Goal: Task Accomplishment & Management: Complete application form

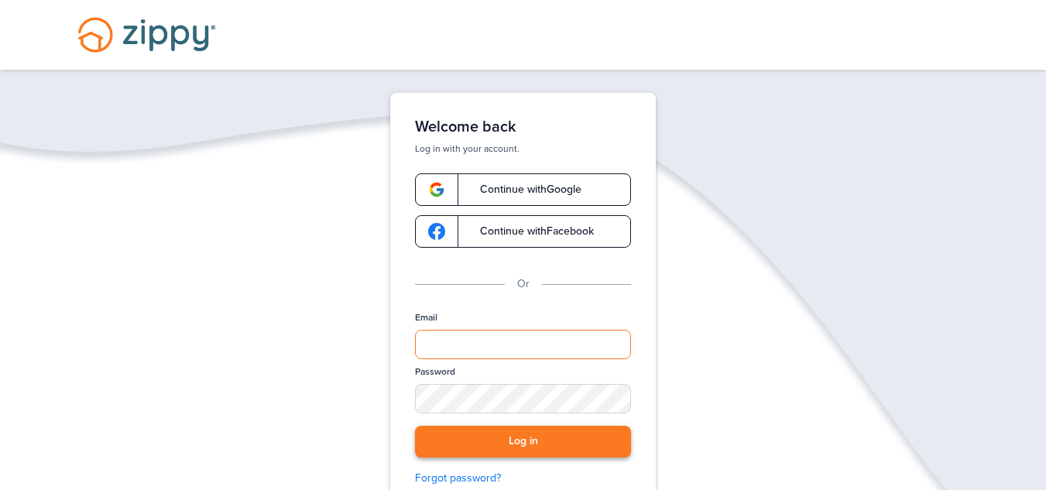
type input "**********"
click at [562, 456] on button "Log in" at bounding box center [523, 442] width 216 height 32
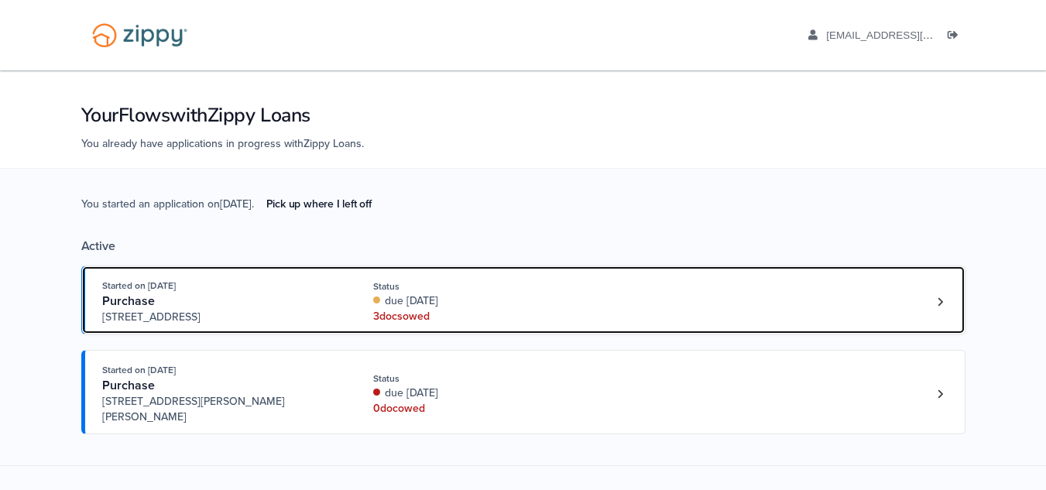
click at [646, 322] on div "Started on Sep. 2nd, 2025 Purchase 59477 Hardy Lane, New Haven, MI, 48048 Statu…" at bounding box center [515, 301] width 827 height 47
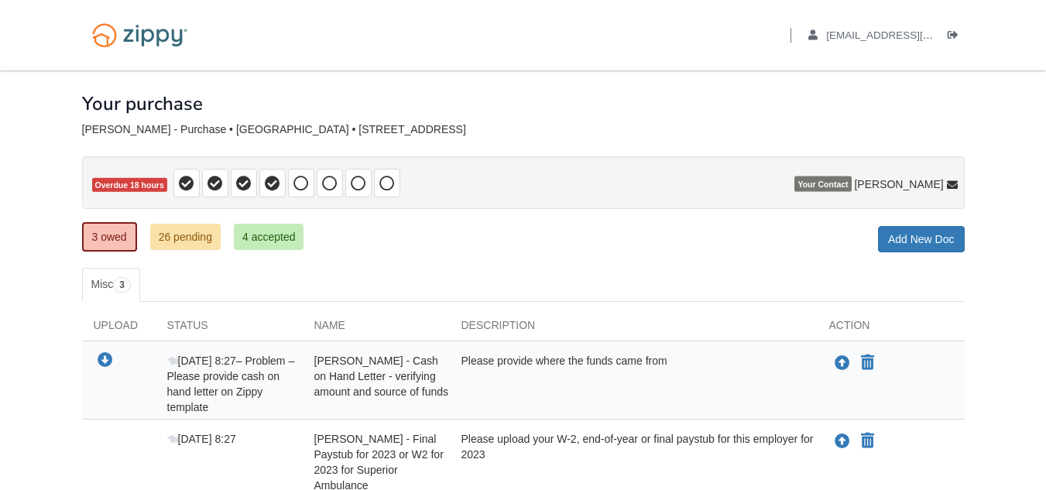
drag, startPoint x: 1045, startPoint y: 218, endPoint x: 1044, endPoint y: 239, distance: 20.9
click at [1044, 239] on body "Back to My Flows [EMAIL_ADDRESS][DOMAIN_NAME] Logout ×" at bounding box center [523, 358] width 1046 height 716
click at [877, 359] on div "Upload your document You can declare this document Not Applicable" at bounding box center [898, 363] width 136 height 20
click at [874, 359] on icon "Declare William Jackson - Cash on Hand Letter - verifying amount and source of …" at bounding box center [867, 363] width 13 height 15
type input "**********"
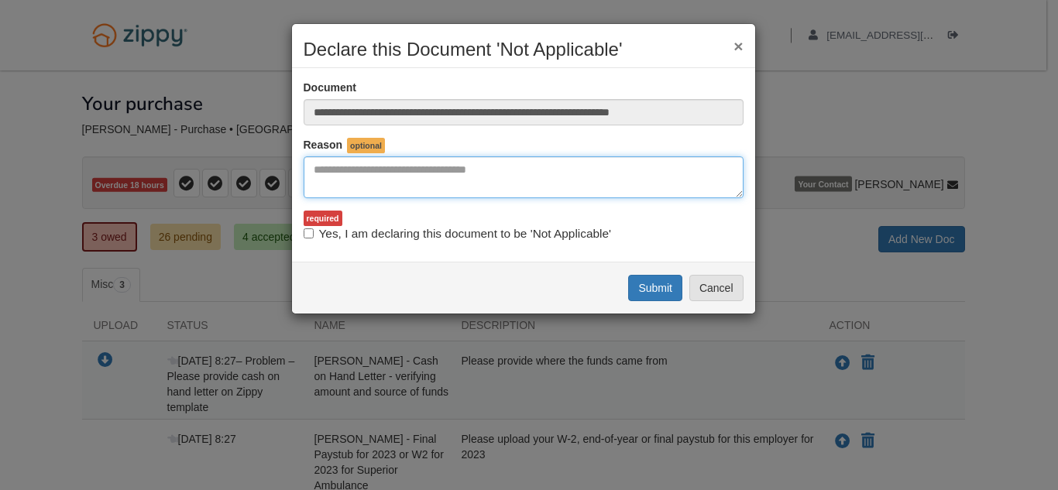
click at [402, 177] on textarea "Reasons Why" at bounding box center [524, 177] width 440 height 42
type textarea "**********"
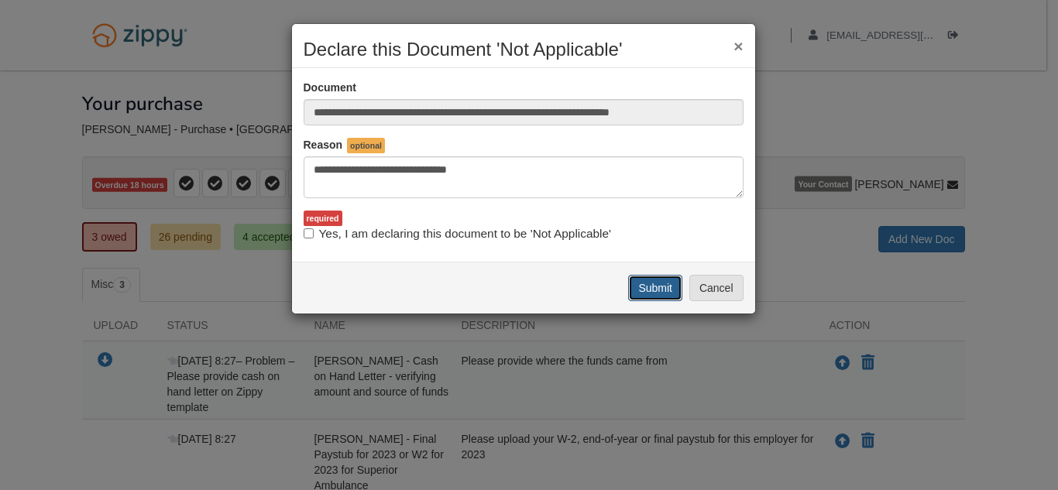
click at [641, 295] on button "Submit" at bounding box center [655, 288] width 54 height 26
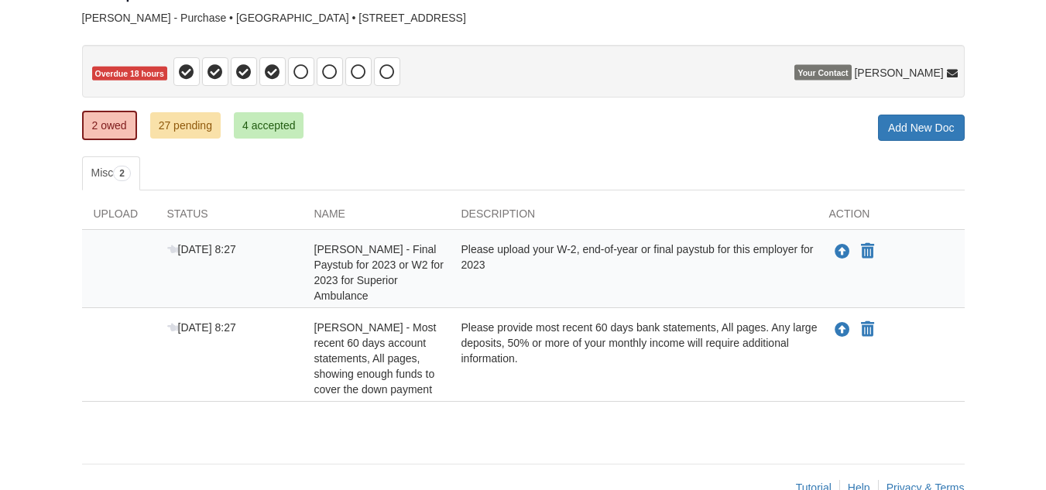
scroll to position [119, 0]
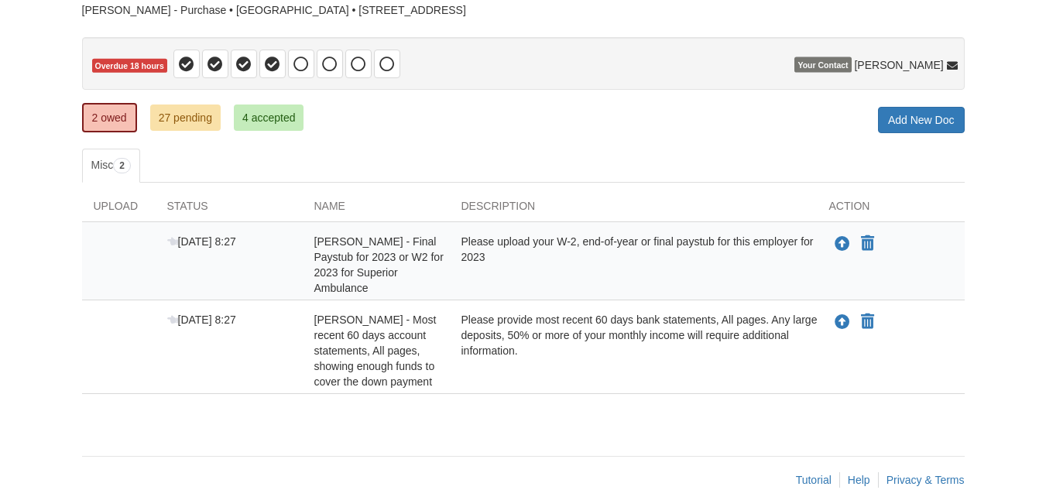
click at [829, 271] on div "Upload your document You can declare this document Not Applicable" at bounding box center [891, 265] width 147 height 62
click at [183, 113] on link "27 pending" at bounding box center [185, 118] width 70 height 26
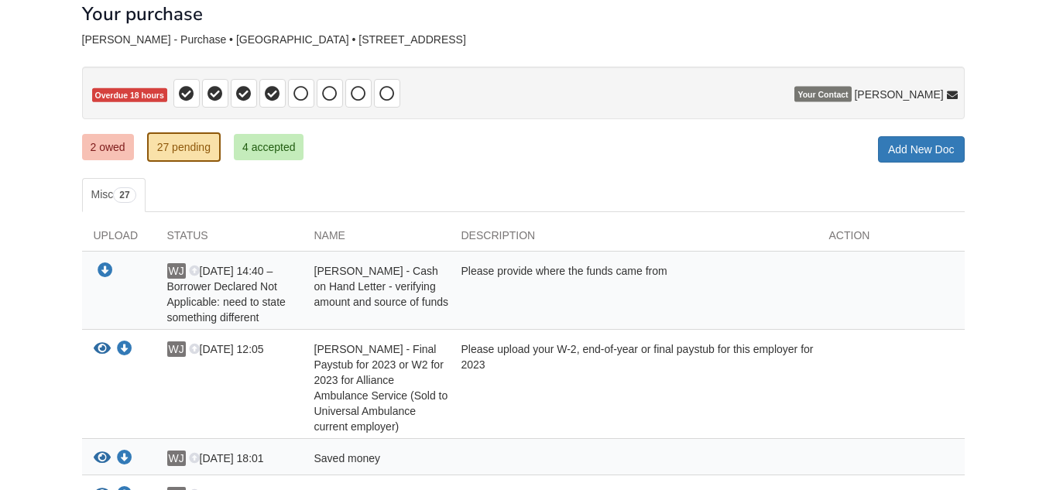
scroll to position [100, 0]
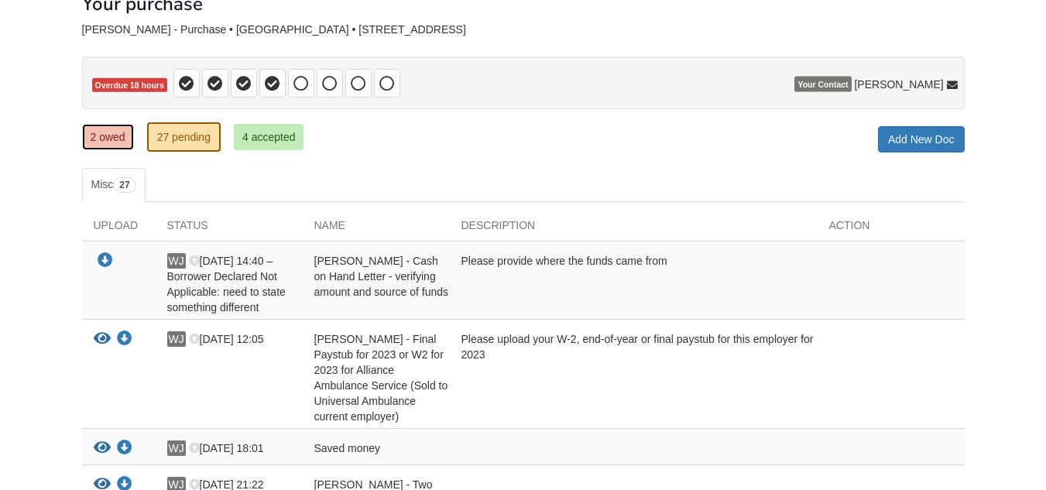
click at [116, 135] on link "2 owed" at bounding box center [108, 137] width 52 height 26
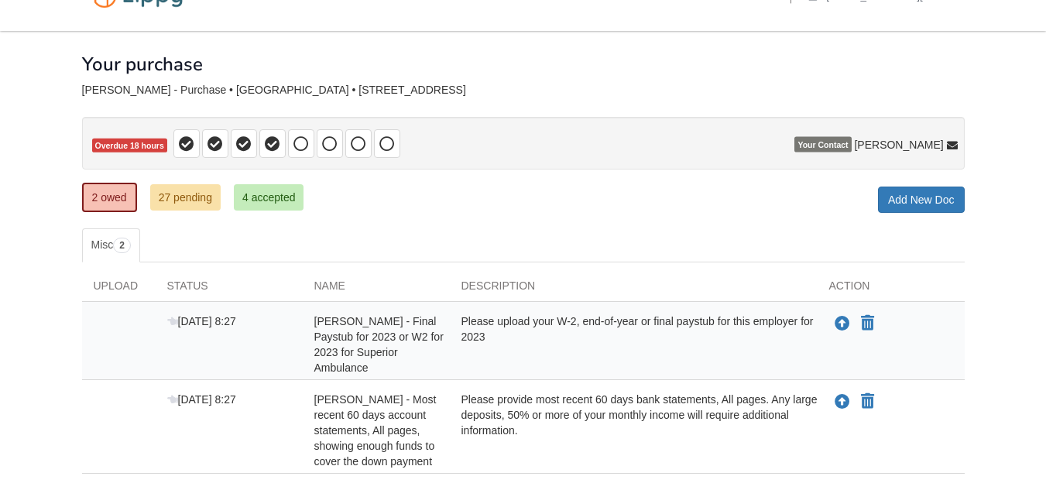
scroll to position [45, 0]
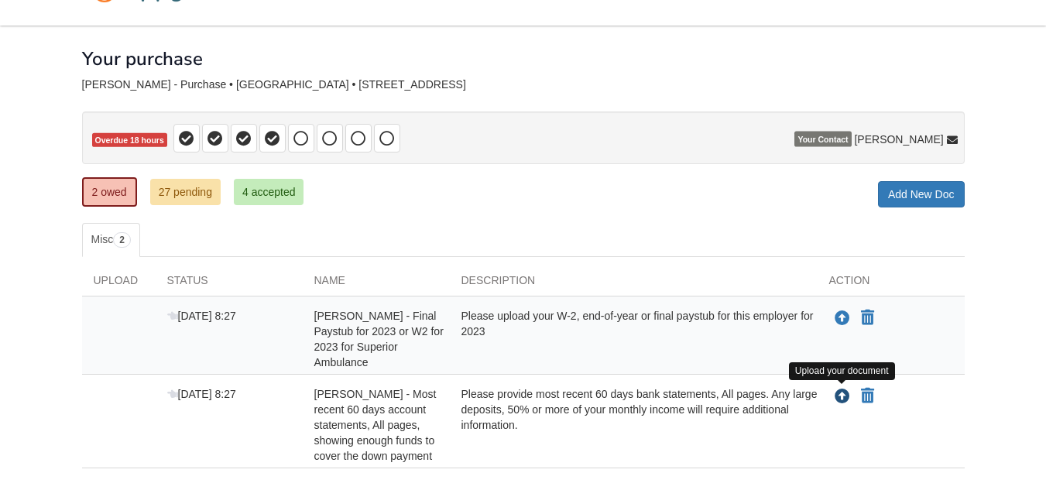
click at [840, 396] on icon "Upload William Jackson - Most recent 60 days account statements, All pages, sho…" at bounding box center [842, 397] width 15 height 15
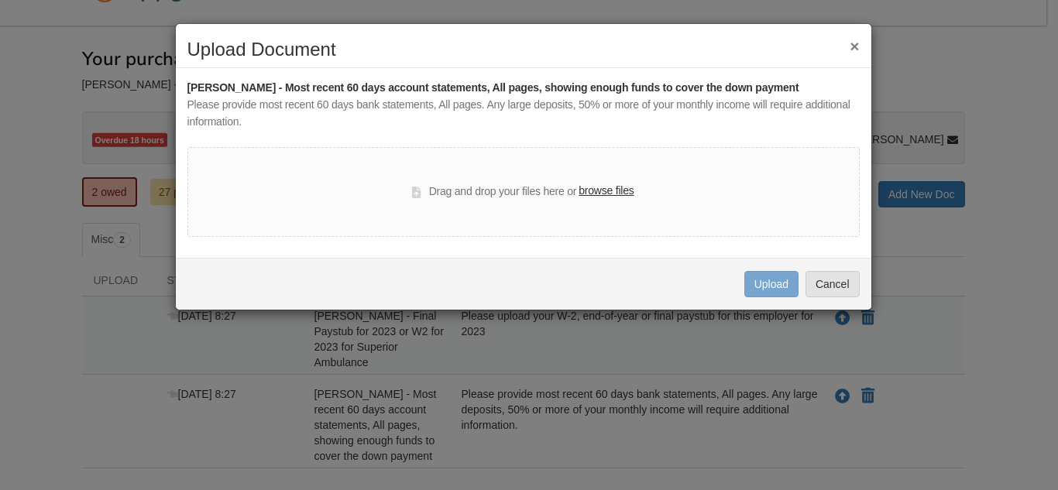
click at [626, 191] on label "browse files" at bounding box center [606, 191] width 55 height 17
click at [0, 0] on input "browse files" at bounding box center [0, 0] width 0 height 0
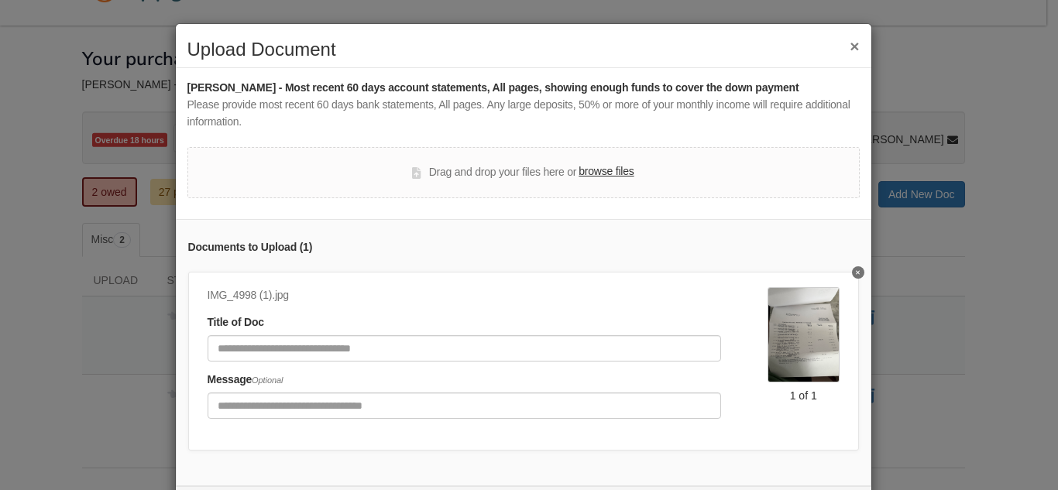
click at [852, 277] on button "Delete undefined" at bounding box center [858, 272] width 12 height 12
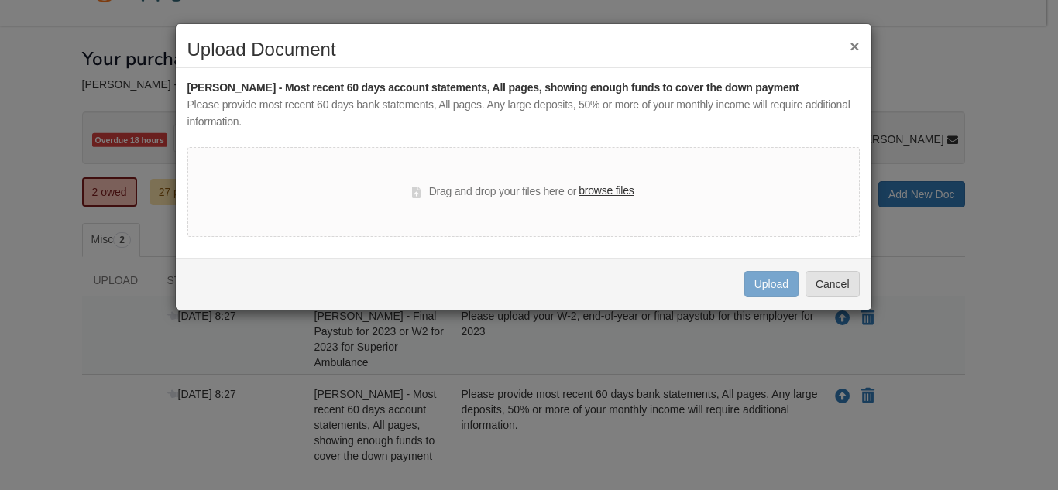
click at [598, 200] on label "browse files" at bounding box center [606, 191] width 55 height 17
click at [0, 0] on input "browse files" at bounding box center [0, 0] width 0 height 0
click at [599, 187] on label "browse files" at bounding box center [606, 191] width 55 height 17
click at [0, 0] on input "browse files" at bounding box center [0, 0] width 0 height 0
click at [849, 50] on h2 "Upload Document" at bounding box center [523, 50] width 672 height 20
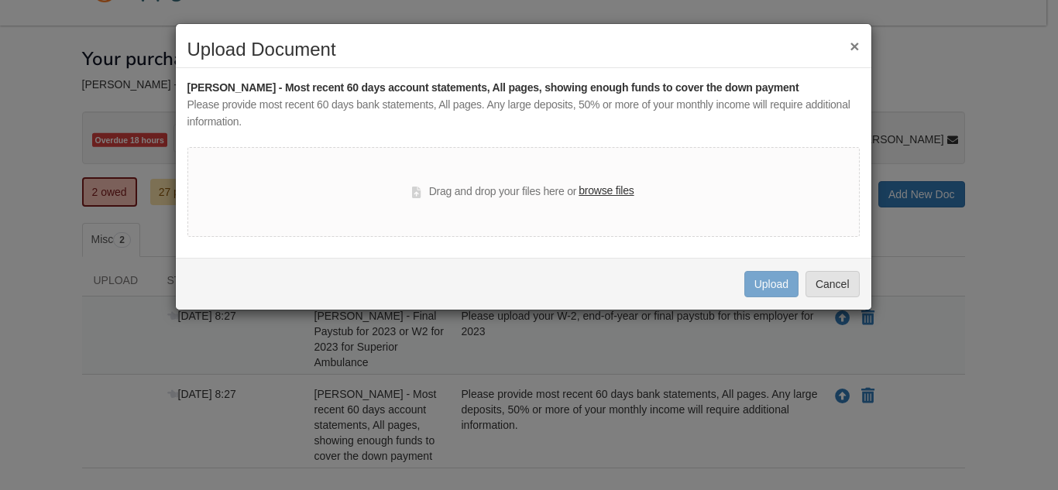
click at [855, 47] on button "×" at bounding box center [854, 46] width 9 height 16
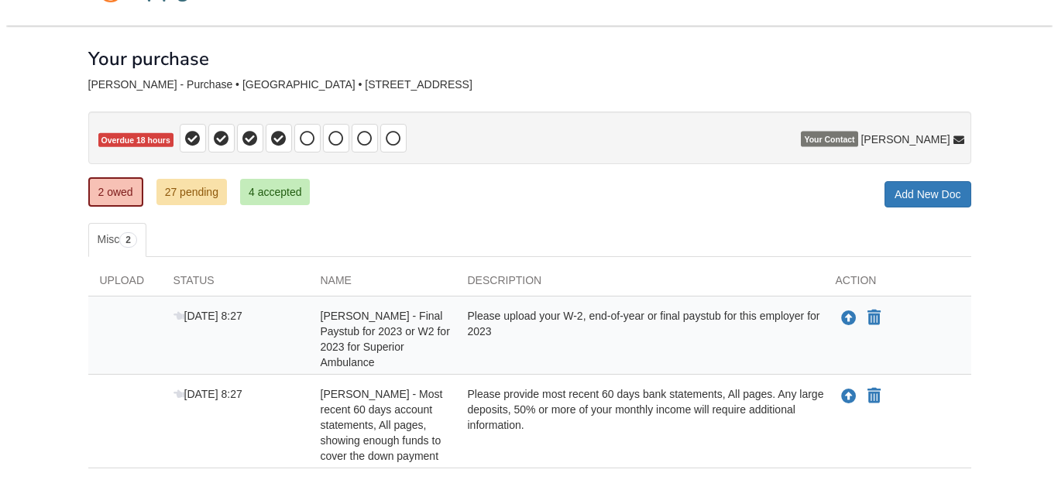
scroll to position [45, 0]
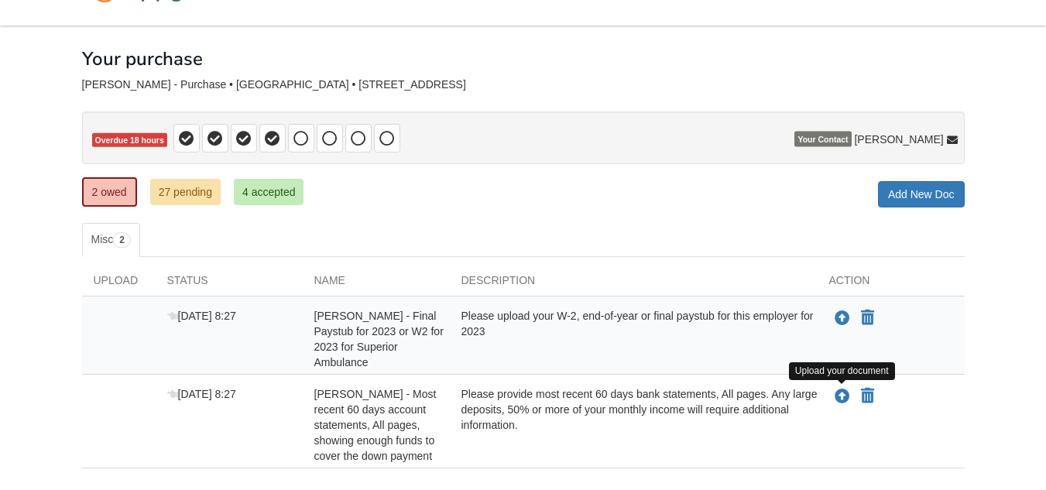
drag, startPoint x: 847, startPoint y: 399, endPoint x: 970, endPoint y: 386, distance: 124.6
click at [970, 386] on div "× × × Pending Add Document Notice document will be included in the email sent t…" at bounding box center [523, 302] width 906 height 552
click at [840, 393] on icon "Upload William Jackson - Most recent 60 days account statements, All pages, sho…" at bounding box center [842, 397] width 15 height 15
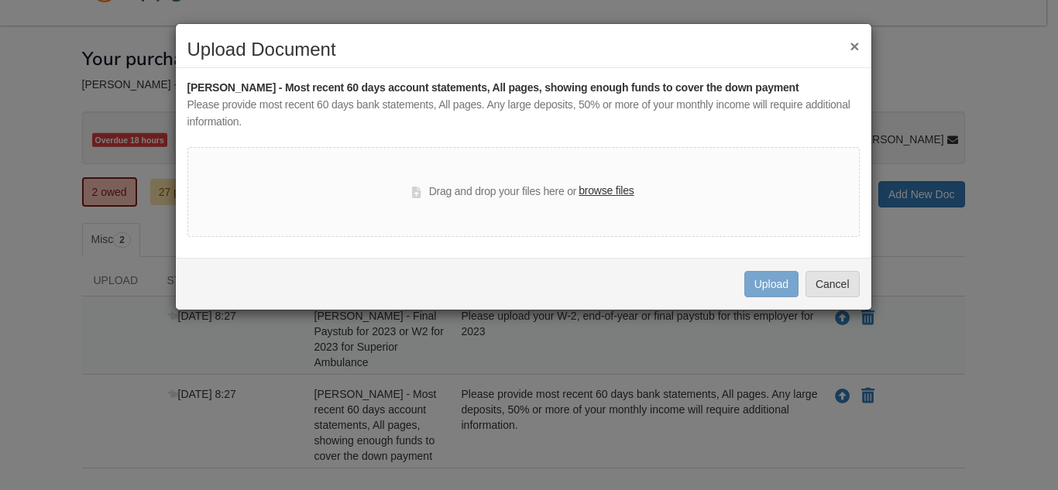
click at [626, 187] on label "browse files" at bounding box center [606, 191] width 55 height 17
click at [0, 0] on input "browse files" at bounding box center [0, 0] width 0 height 0
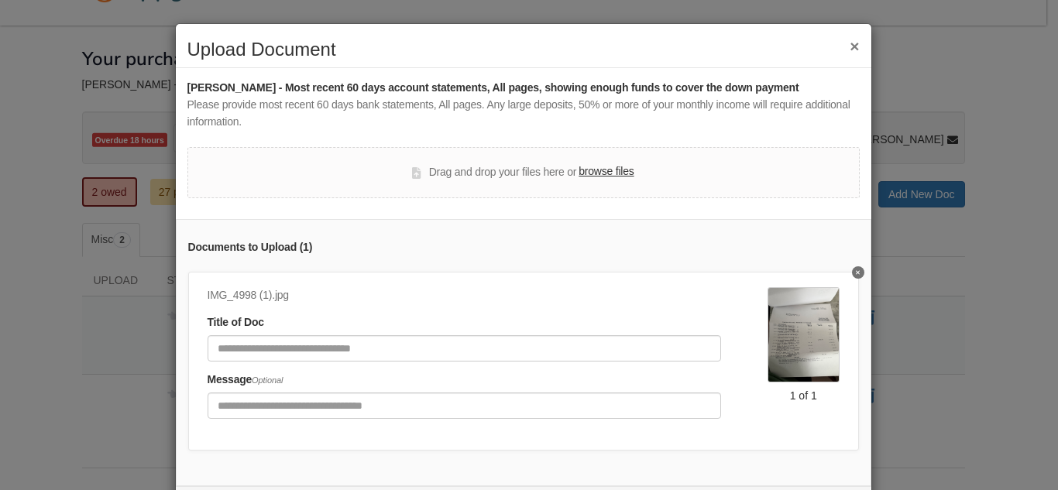
click at [595, 169] on label "browse files" at bounding box center [606, 171] width 55 height 17
click at [0, 0] on input "browse files" at bounding box center [0, 0] width 0 height 0
drag, startPoint x: 617, startPoint y: 164, endPoint x: 522, endPoint y: 190, distance: 98.6
click at [522, 190] on div "Drag and drop your files here or browse files" at bounding box center [523, 172] width 672 height 51
click at [599, 177] on label "browse files" at bounding box center [606, 171] width 55 height 17
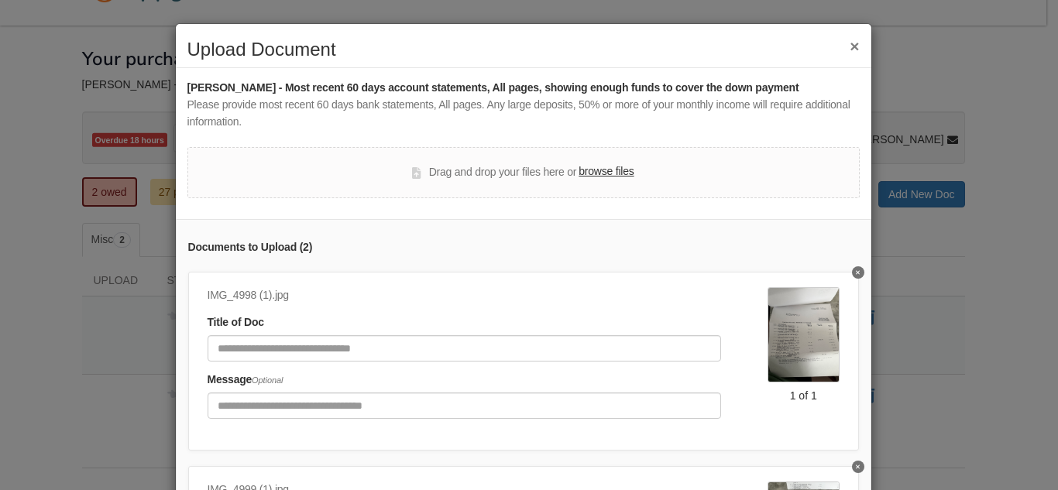
click at [0, 0] on input "browse files" at bounding box center [0, 0] width 0 height 0
drag, startPoint x: 859, startPoint y: 356, endPoint x: 1008, endPoint y: 341, distance: 150.2
click at [1008, 341] on div "× Upload Document William Jackson - Most recent 60 days account statements, All…" at bounding box center [529, 245] width 1058 height 490
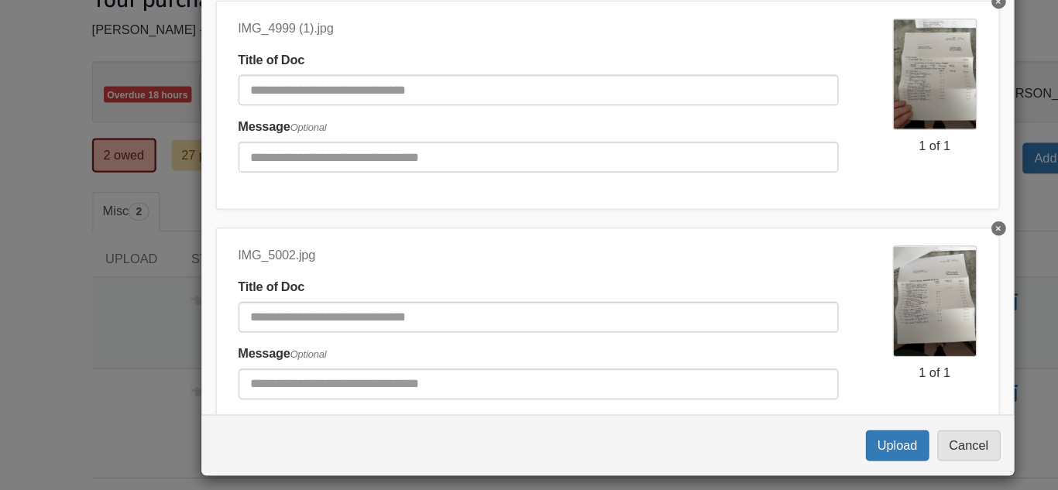
scroll to position [280, 0]
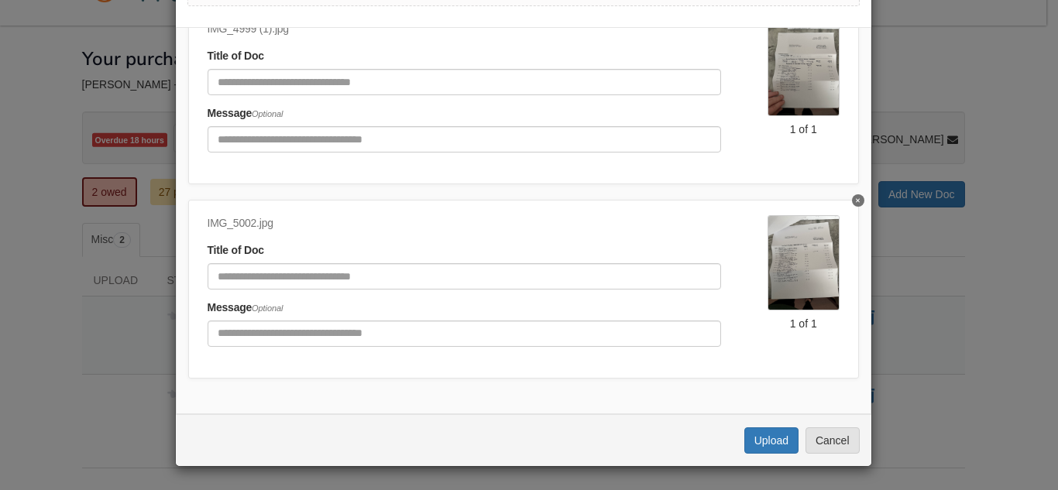
drag, startPoint x: 1053, startPoint y: 174, endPoint x: 970, endPoint y: 105, distance: 107.8
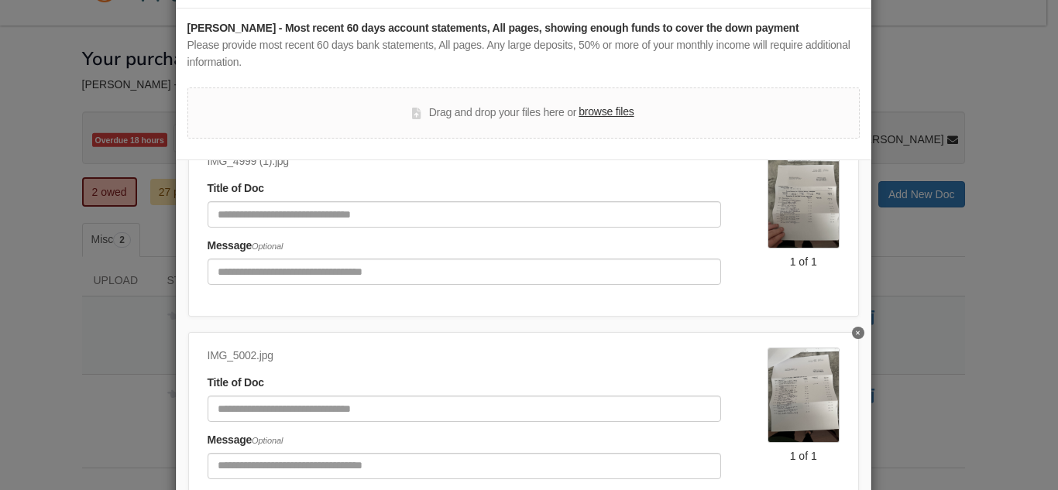
scroll to position [50, 0]
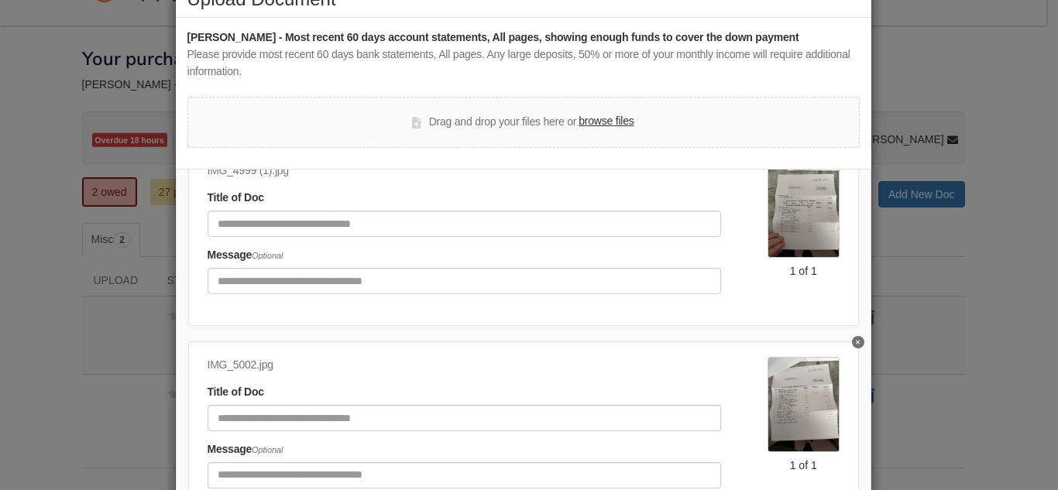
click at [611, 122] on label "browse files" at bounding box center [606, 121] width 55 height 17
click at [0, 0] on input "browse files" at bounding box center [0, 0] width 0 height 0
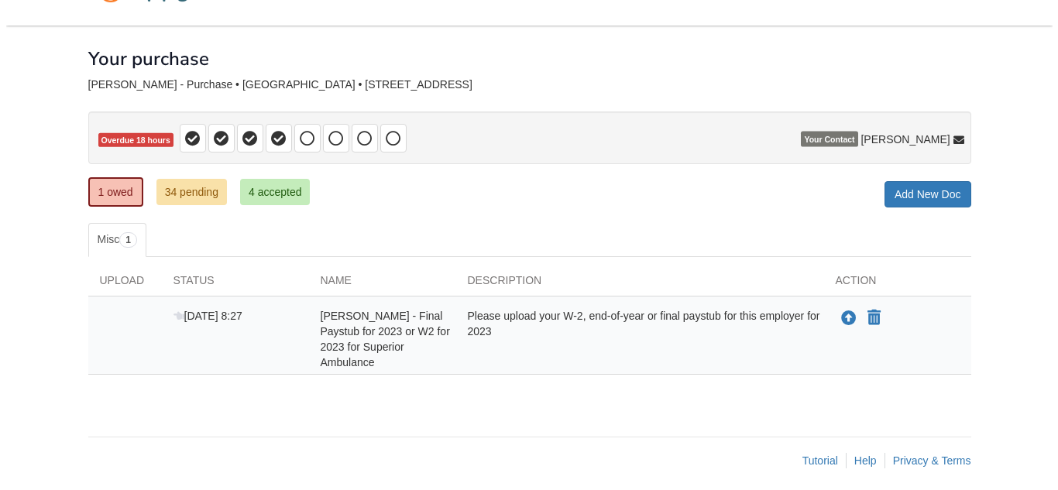
scroll to position [45, 0]
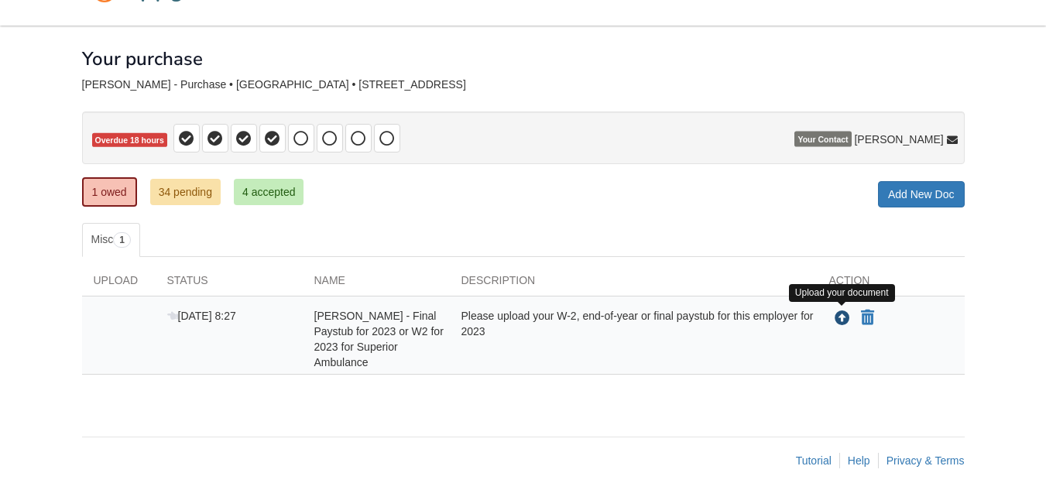
click at [849, 316] on icon "Upload William Jackson - Final Paystub for 2023 or W2 for 2023 for Superior Amb…" at bounding box center [842, 318] width 15 height 15
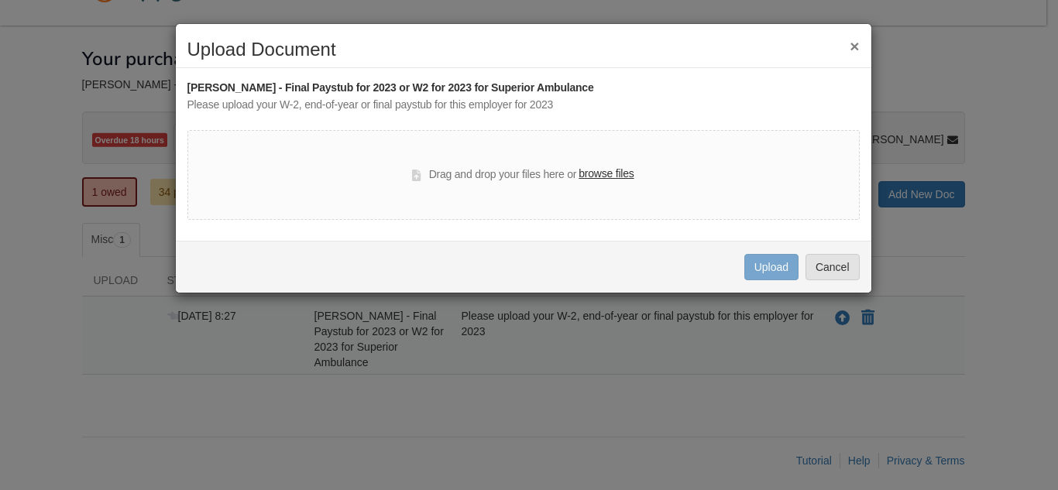
click at [602, 178] on label "browse files" at bounding box center [606, 174] width 55 height 17
click at [0, 0] on input "browse files" at bounding box center [0, 0] width 0 height 0
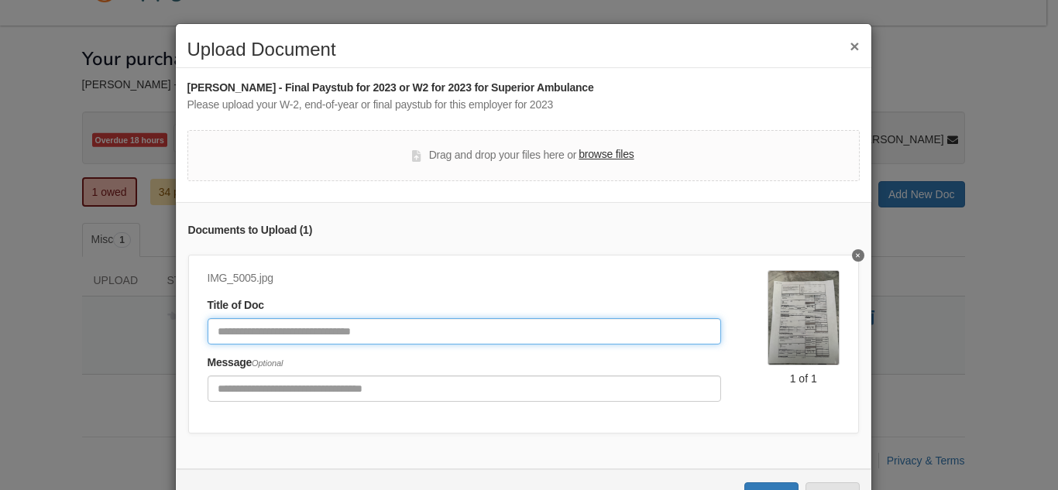
click at [591, 335] on input "Document Title" at bounding box center [465, 331] width 514 height 26
type input "*"
type input "**********"
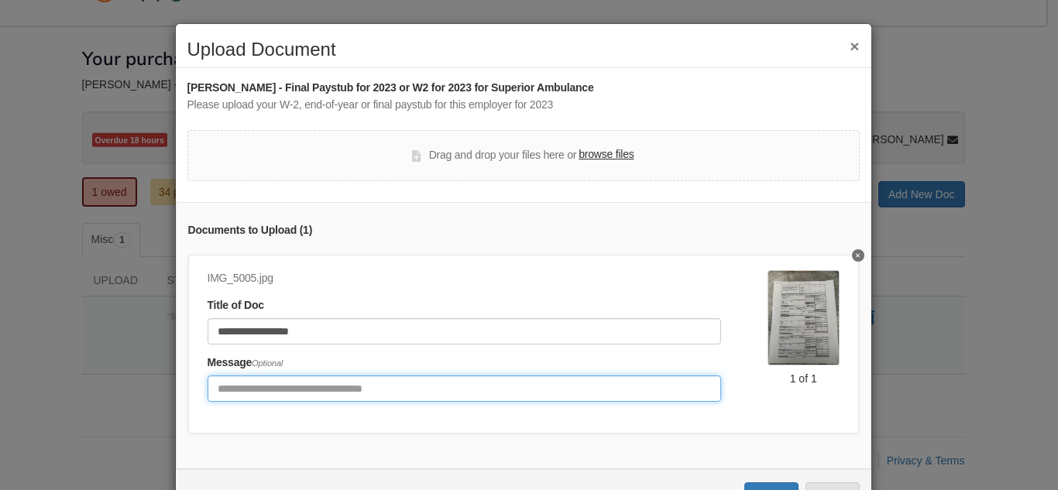
click at [403, 386] on input "Include any comments on this document" at bounding box center [465, 389] width 514 height 26
type input "**********"
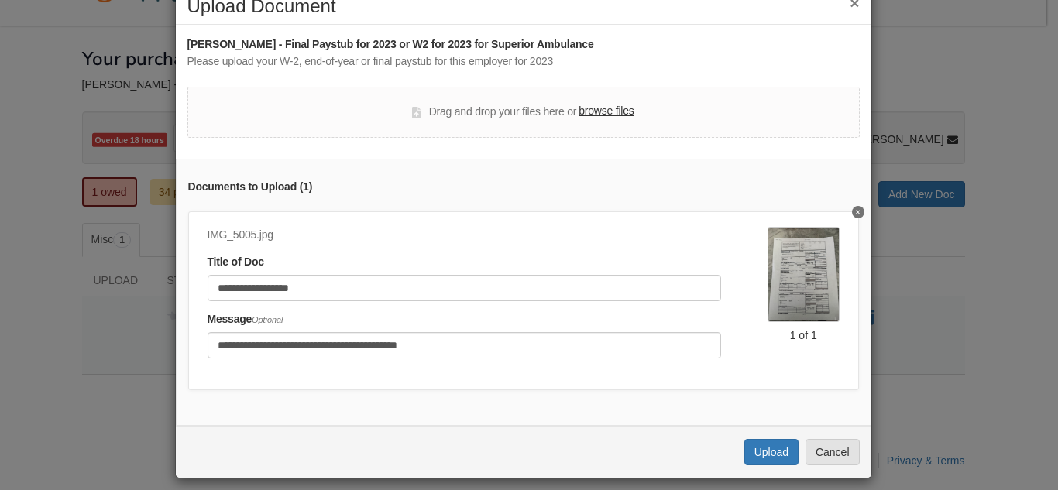
scroll to position [67, 0]
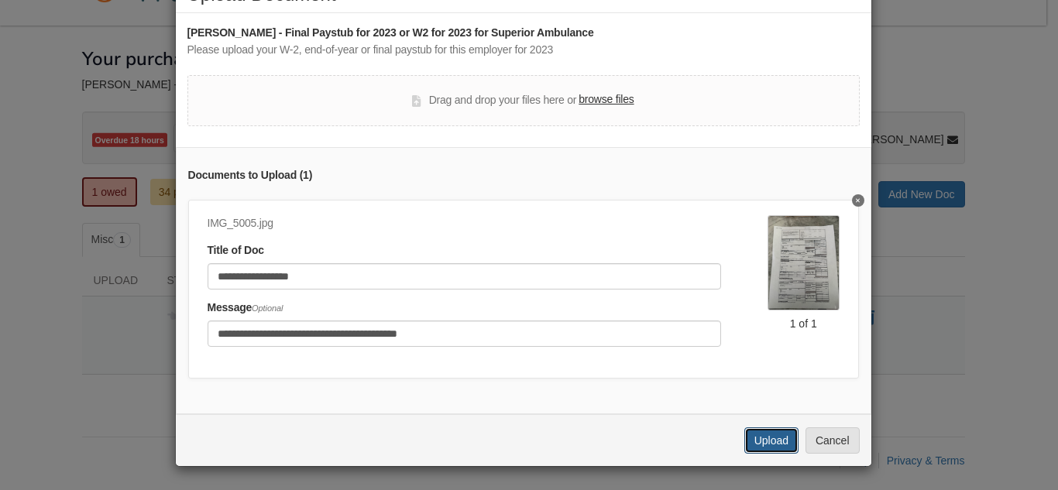
click at [755, 444] on button "Upload" at bounding box center [771, 441] width 54 height 26
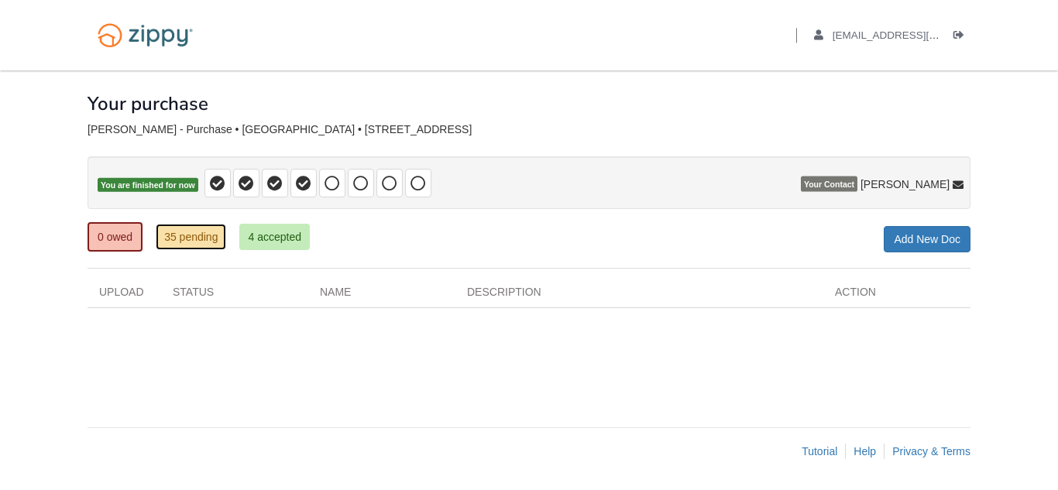
click at [187, 234] on link "35 pending" at bounding box center [191, 237] width 70 height 26
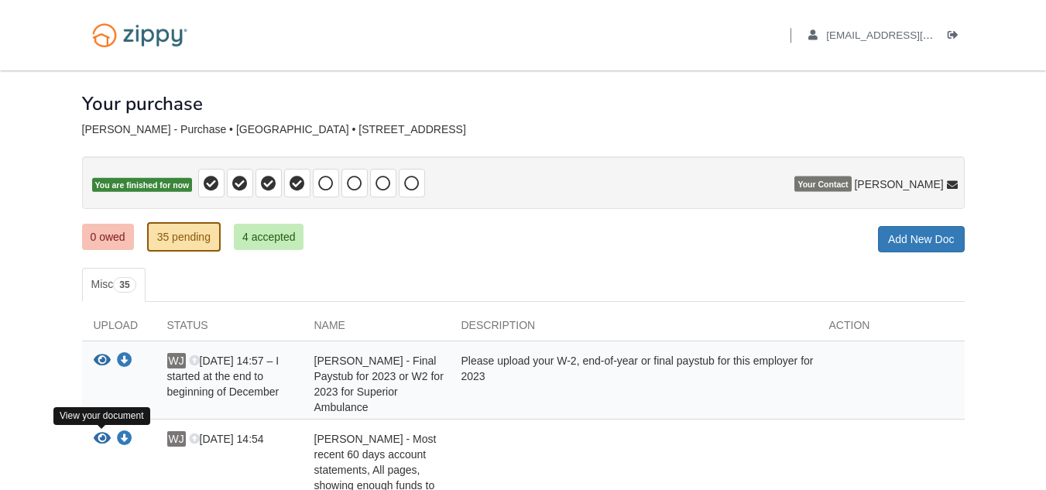
click at [105, 436] on icon "View William Jackson - Most recent 60 days account statements, All pages, showi…" at bounding box center [102, 438] width 17 height 15
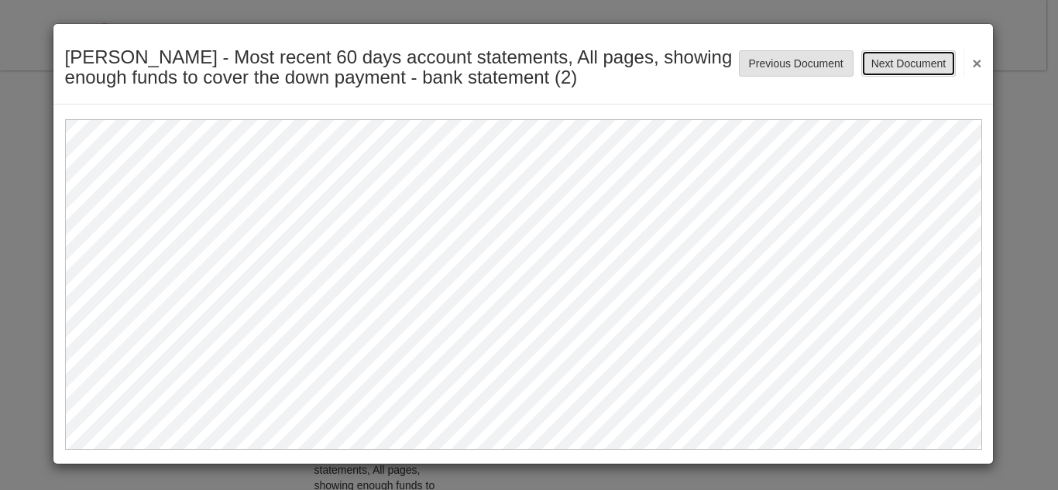
click at [892, 73] on button "Next Document" at bounding box center [908, 63] width 94 height 26
click at [912, 57] on button "Next Document" at bounding box center [908, 63] width 94 height 26
click at [906, 64] on button "Next Document" at bounding box center [908, 63] width 94 height 26
click at [892, 66] on button "Next Document" at bounding box center [908, 63] width 94 height 26
click at [919, 69] on button "Next Document" at bounding box center [908, 63] width 94 height 26
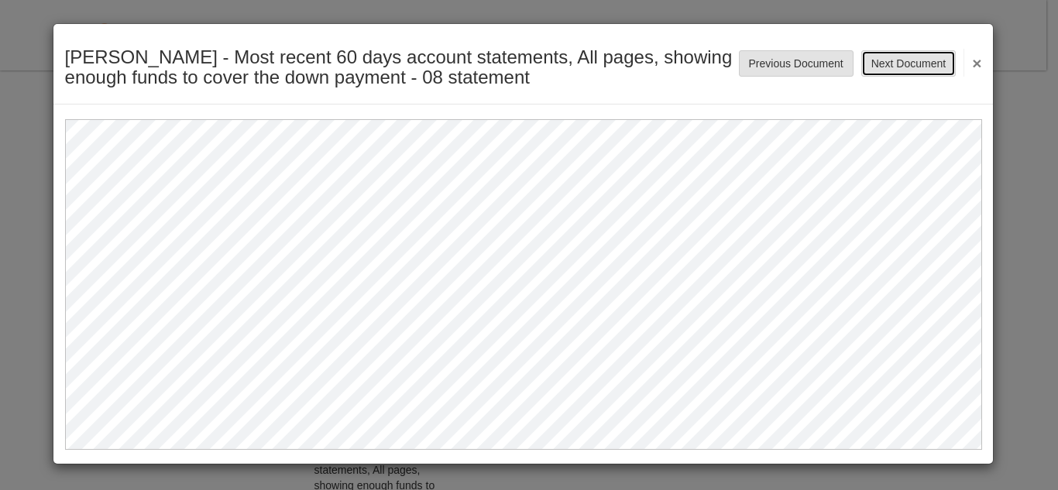
click at [919, 66] on button "Next Document" at bounding box center [908, 63] width 94 height 26
click at [932, 77] on button "Next Document" at bounding box center [908, 63] width 94 height 26
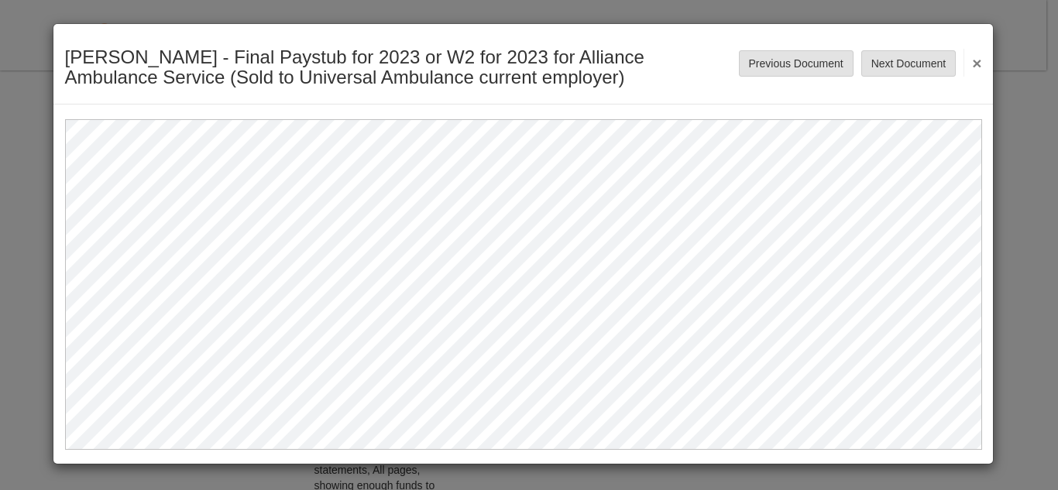
click at [981, 73] on button "×" at bounding box center [973, 63] width 18 height 28
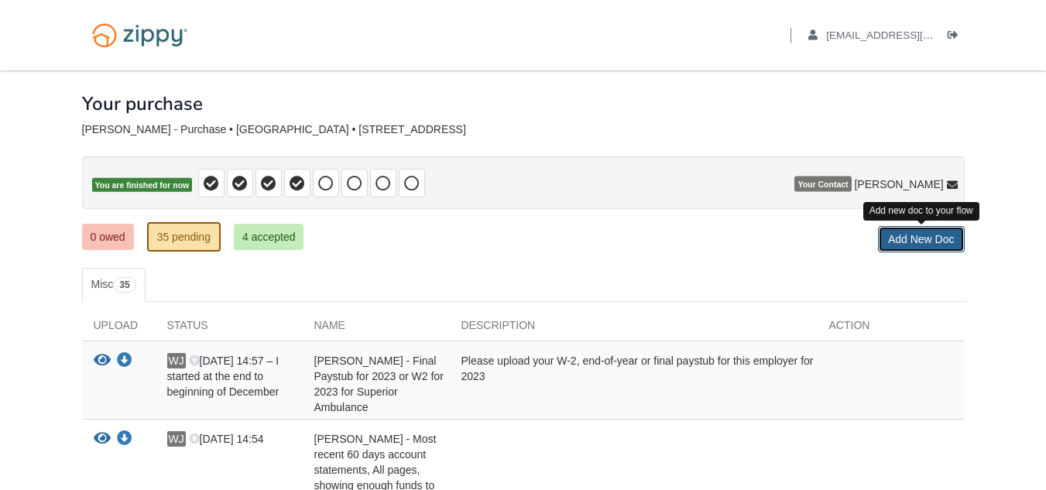
click at [926, 244] on link "Add New Doc" at bounding box center [921, 239] width 87 height 26
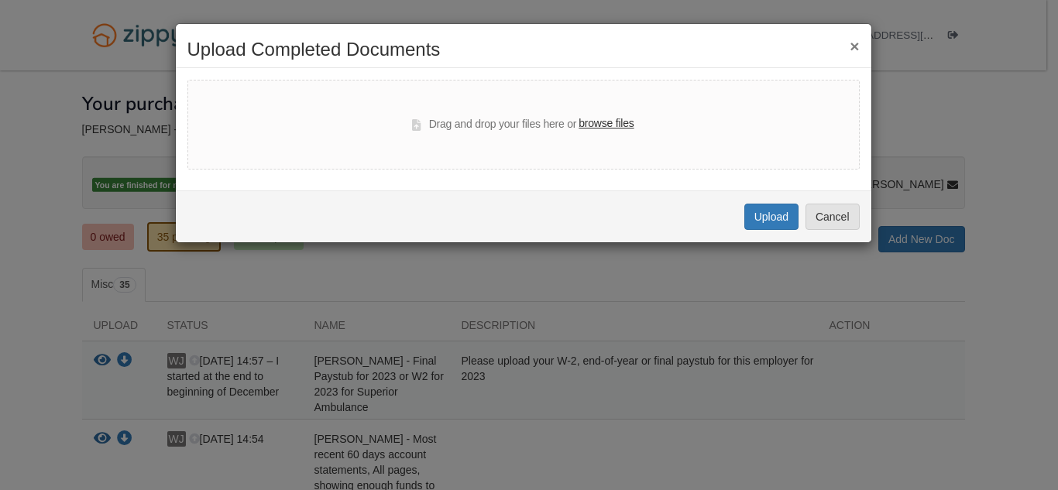
click at [854, 52] on button "×" at bounding box center [854, 46] width 9 height 16
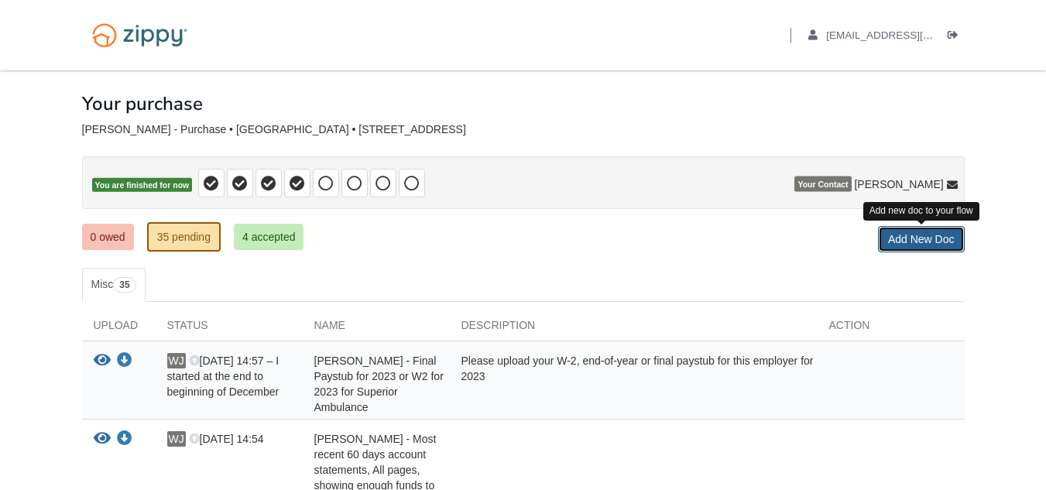
click at [894, 240] on link "Add New Doc" at bounding box center [921, 239] width 87 height 26
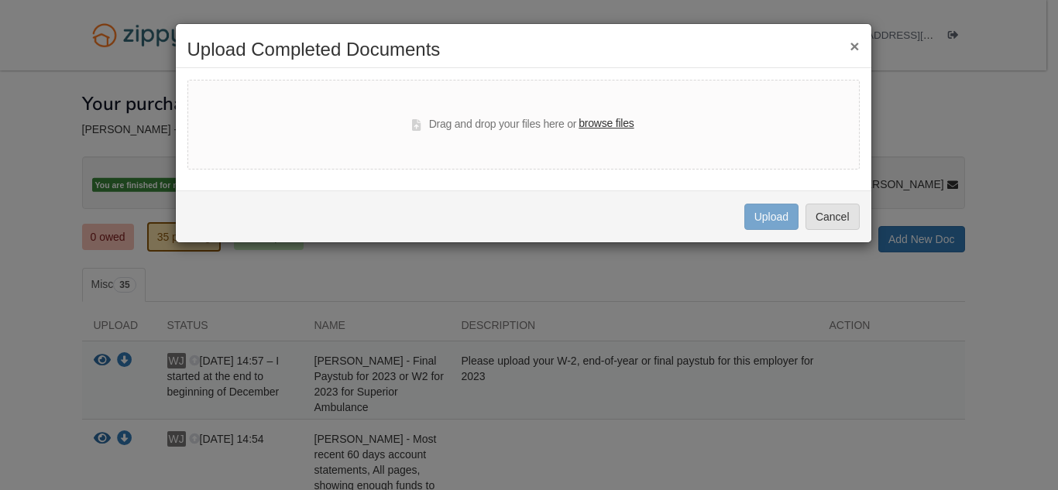
click at [608, 124] on label "browse files" at bounding box center [606, 123] width 55 height 17
click at [0, 0] on input "browse files" at bounding box center [0, 0] width 0 height 0
click at [607, 129] on label "browse files" at bounding box center [606, 123] width 55 height 17
click at [0, 0] on input "browse files" at bounding box center [0, 0] width 0 height 0
select select "****"
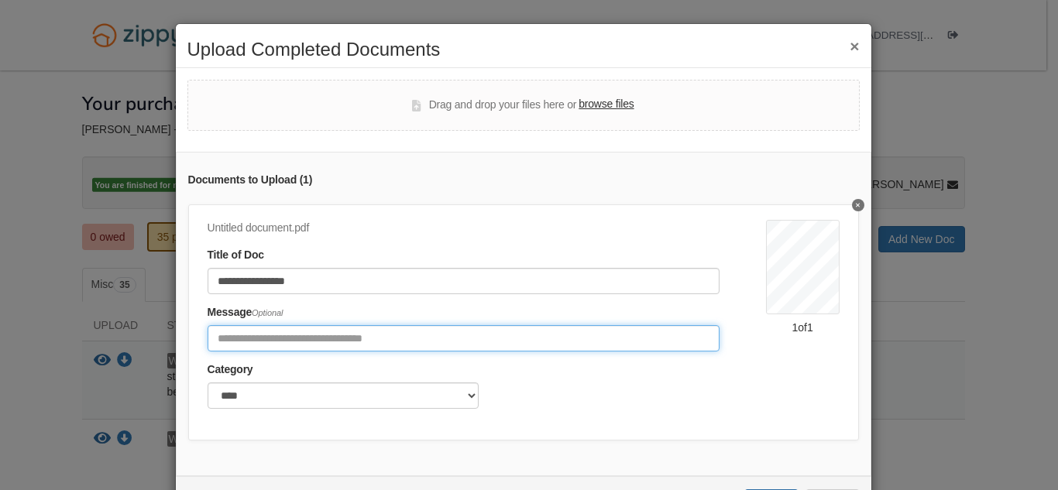
click at [441, 340] on input "Include any comments on this document" at bounding box center [464, 338] width 512 height 26
type input "**********"
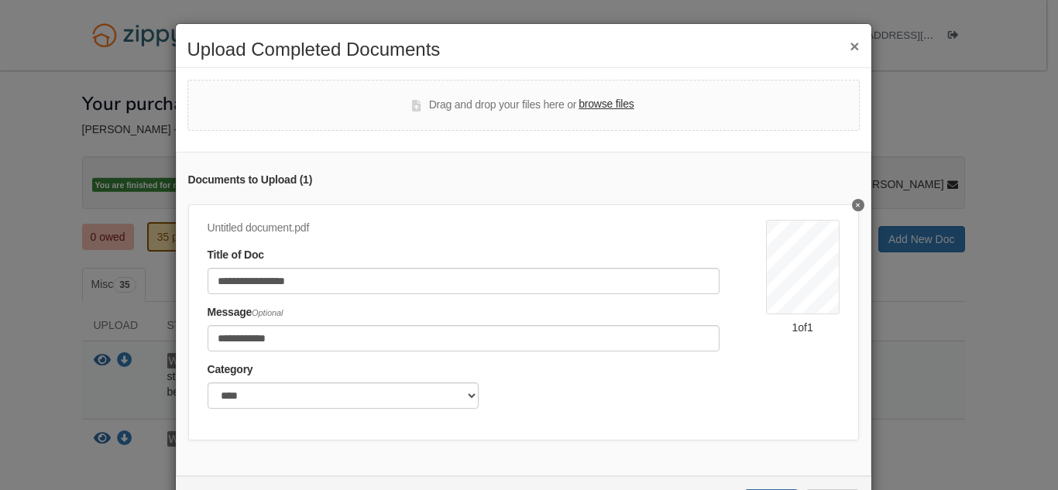
scroll to position [74, 0]
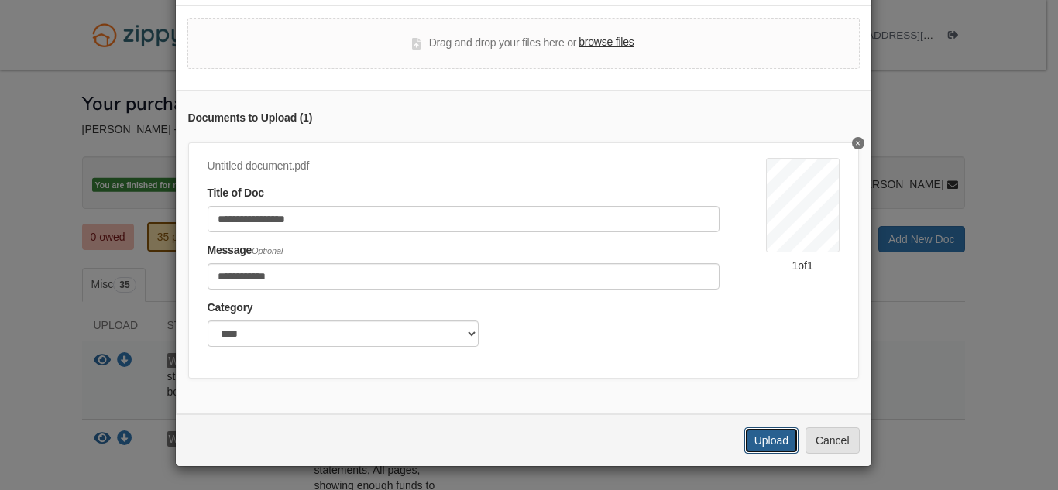
click at [767, 443] on button "Upload" at bounding box center [771, 441] width 54 height 26
